Goal: Navigation & Orientation: Find specific page/section

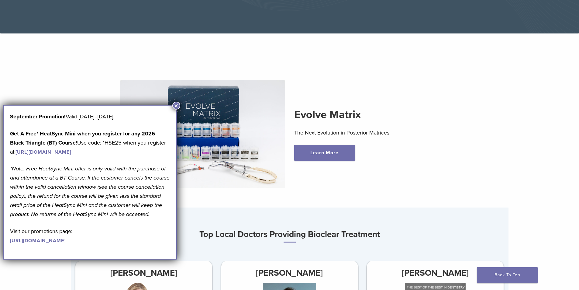
scroll to position [183, 0]
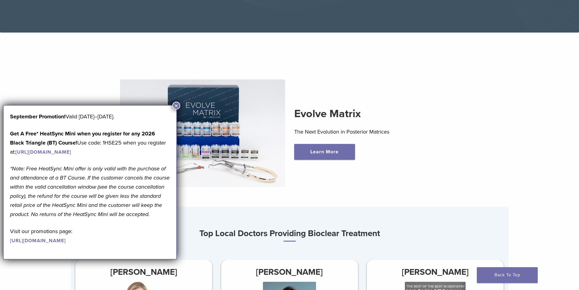
click at [177, 105] on button "×" at bounding box center [176, 106] width 8 height 8
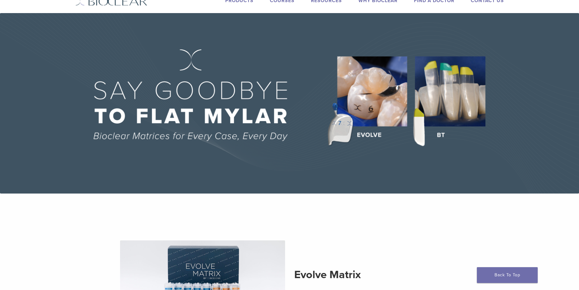
scroll to position [0, 0]
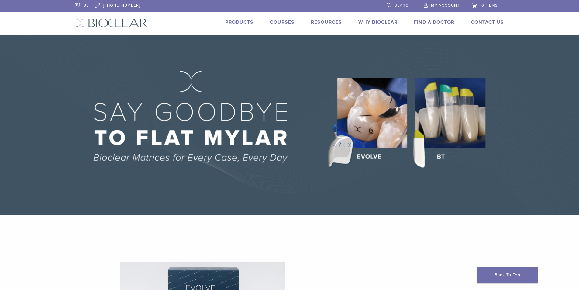
click at [246, 19] on li "Products" at bounding box center [239, 22] width 28 height 7
click at [376, 22] on link "Why Bioclear" at bounding box center [378, 22] width 39 height 6
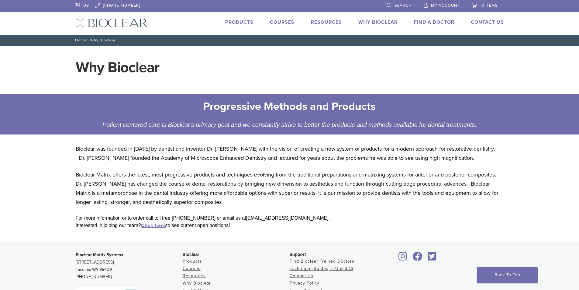
click at [382, 20] on link "Why Bioclear" at bounding box center [378, 22] width 39 height 6
click at [281, 21] on link "Courses" at bounding box center [282, 22] width 25 height 6
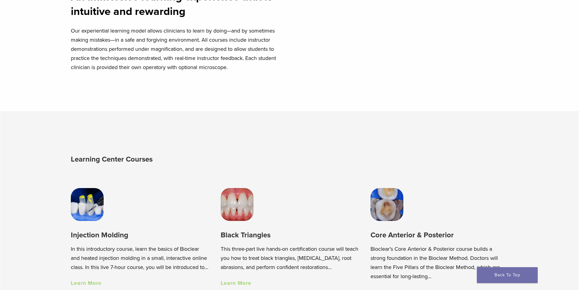
scroll to position [335, 0]
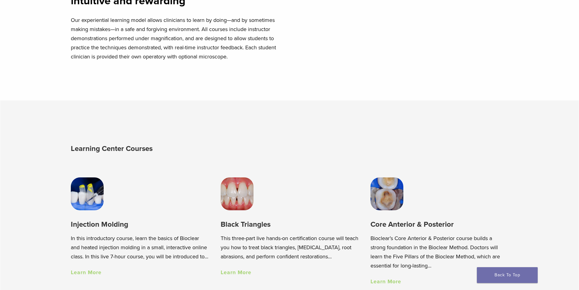
click at [236, 202] on img at bounding box center [237, 193] width 33 height 33
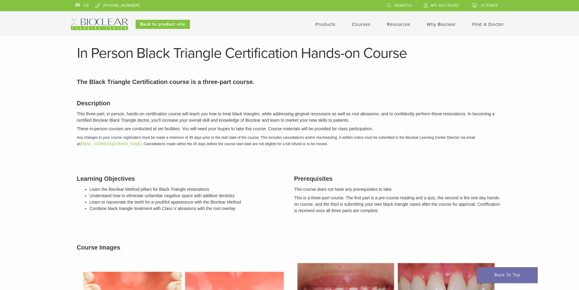
click at [327, 24] on link "Products" at bounding box center [326, 24] width 20 height 5
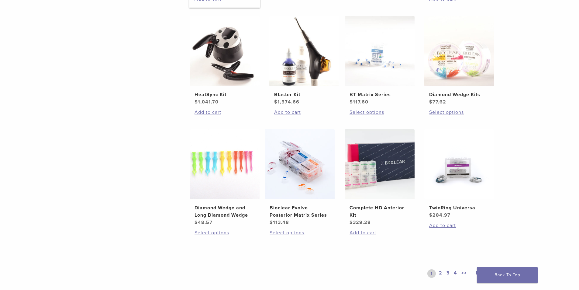
scroll to position [213, 0]
